Goal: Task Accomplishment & Management: Use online tool/utility

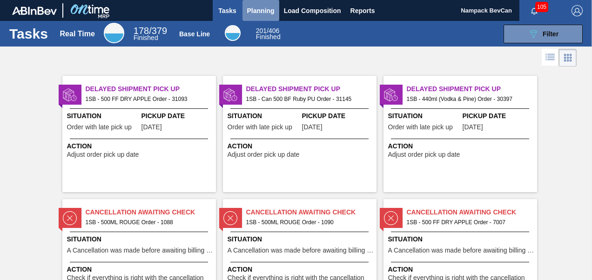
click at [260, 13] on span "Planning" at bounding box center [260, 10] width 27 height 11
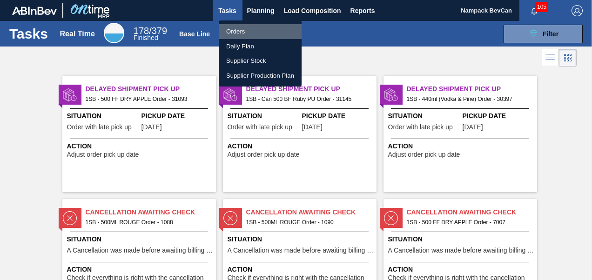
click at [240, 29] on li "Orders" at bounding box center [260, 31] width 83 height 15
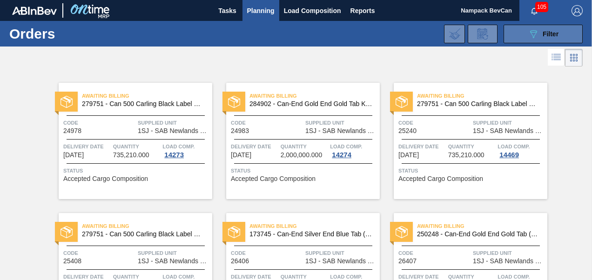
click at [533, 32] on icon at bounding box center [533, 34] width 7 height 8
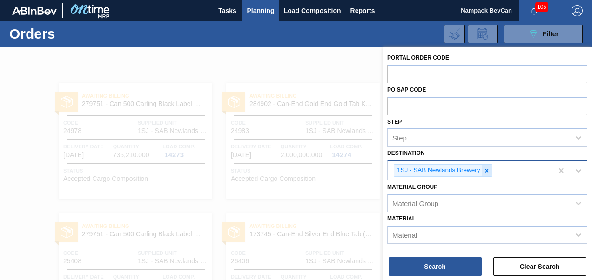
click at [483, 169] on icon at bounding box center [486, 170] width 7 height 7
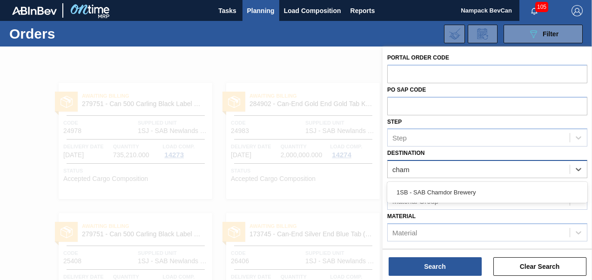
type input "chamd"
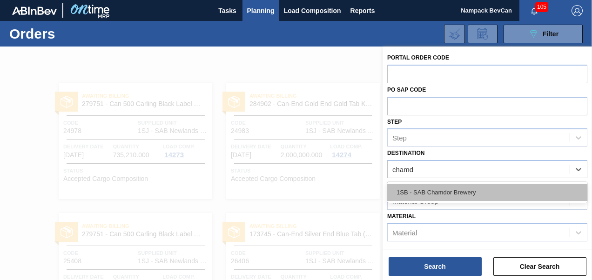
click at [471, 199] on div "1SB - SAB Chamdor Brewery" at bounding box center [487, 192] width 200 height 17
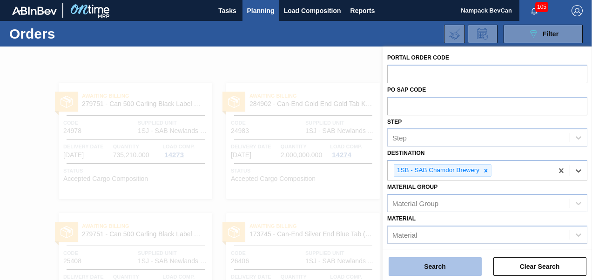
click at [446, 266] on button "Search" at bounding box center [434, 266] width 93 height 19
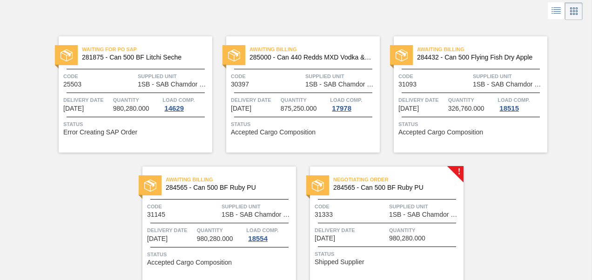
scroll to position [83, 0]
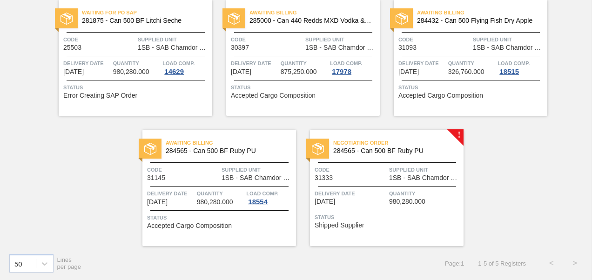
click at [375, 181] on div "Negotiating Order 284565 - Can 500 BF Ruby PU Code 31333 Supplied Unit 1SB - SA…" at bounding box center [386, 188] width 153 height 116
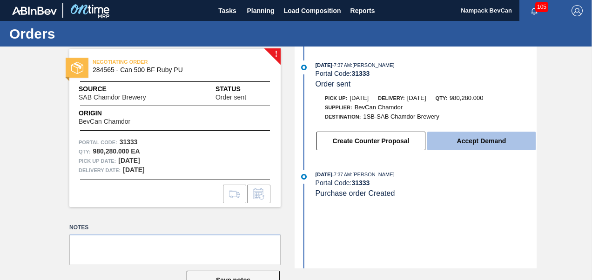
click at [489, 144] on button "Accept Demand" at bounding box center [481, 141] width 108 height 19
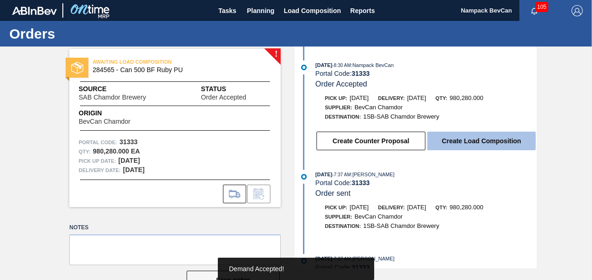
click at [462, 142] on button "Create Load Composition" at bounding box center [481, 141] width 108 height 19
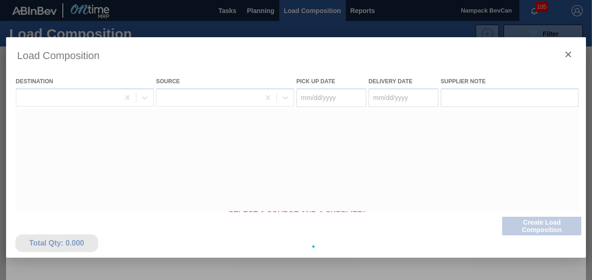
type Date "[DATE]"
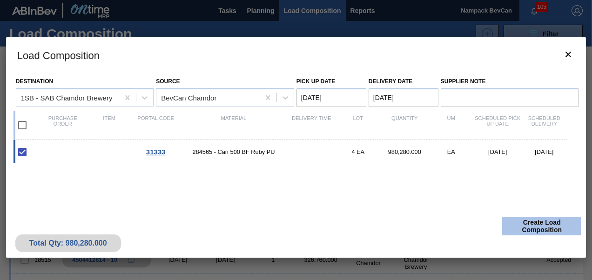
click at [540, 226] on button "Create Load Composition" at bounding box center [541, 226] width 79 height 19
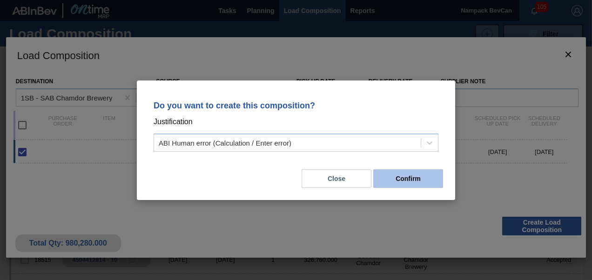
click at [400, 175] on button "Confirm" at bounding box center [408, 178] width 70 height 19
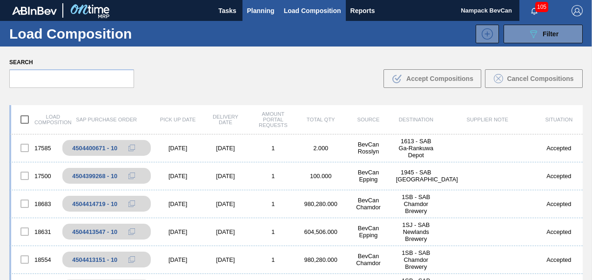
click at [262, 11] on span "Planning" at bounding box center [260, 10] width 27 height 11
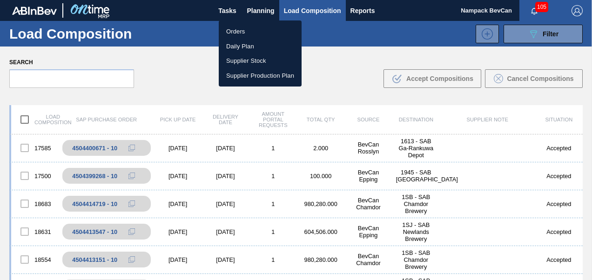
click at [244, 29] on li "Orders" at bounding box center [260, 31] width 83 height 15
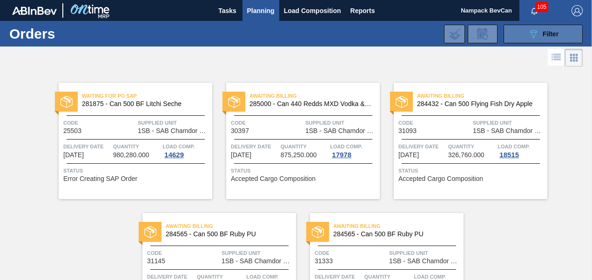
click at [527, 33] on icon "089F7B8B-B2A5-4AFE-B5C0-19BA573D28AC" at bounding box center [532, 33] width 11 height 11
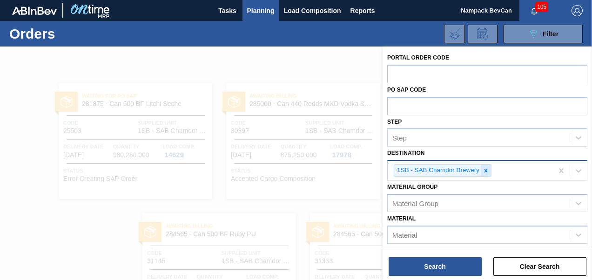
click at [486, 171] on icon at bounding box center [485, 170] width 3 height 3
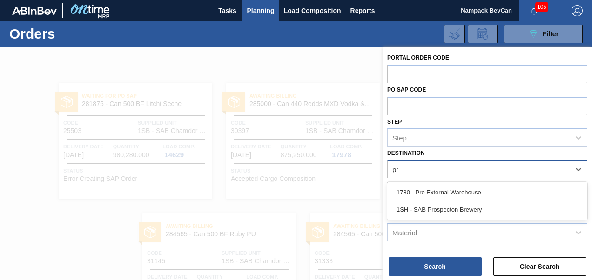
type input "pro"
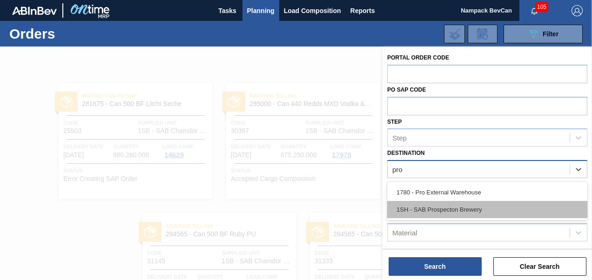
click at [426, 209] on div "1SH - SAB Prospecton Brewery" at bounding box center [487, 209] width 200 height 17
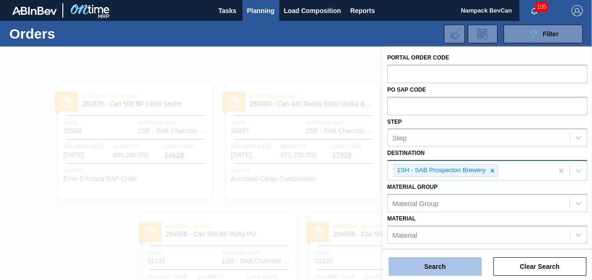
click at [444, 266] on button "Search" at bounding box center [434, 266] width 93 height 19
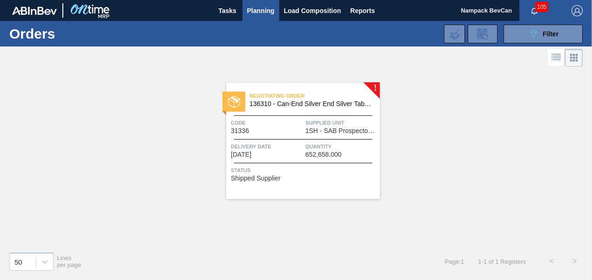
click at [301, 139] on div at bounding box center [303, 139] width 138 height 0
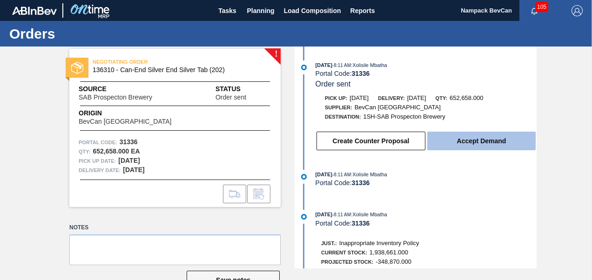
click at [484, 146] on button "Accept Demand" at bounding box center [481, 141] width 108 height 19
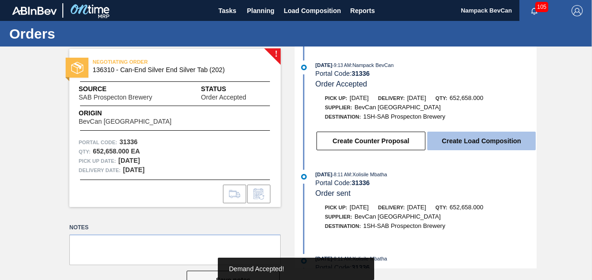
click at [460, 147] on button "Create Load Composition" at bounding box center [481, 141] width 108 height 19
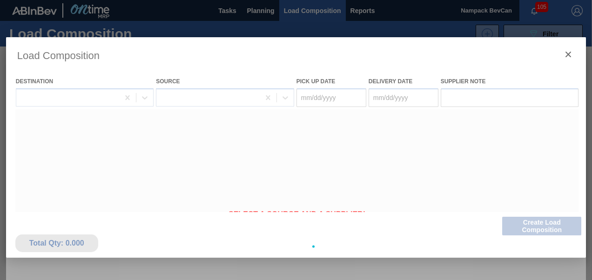
type Date "[DATE]"
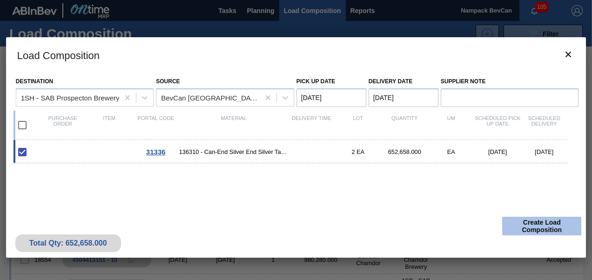
click at [538, 225] on button "Create Load Composition" at bounding box center [541, 226] width 79 height 19
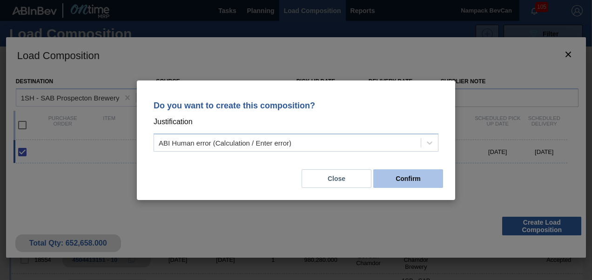
click at [413, 185] on button "Confirm" at bounding box center [408, 178] width 70 height 19
